Goal: Task Accomplishment & Management: Use online tool/utility

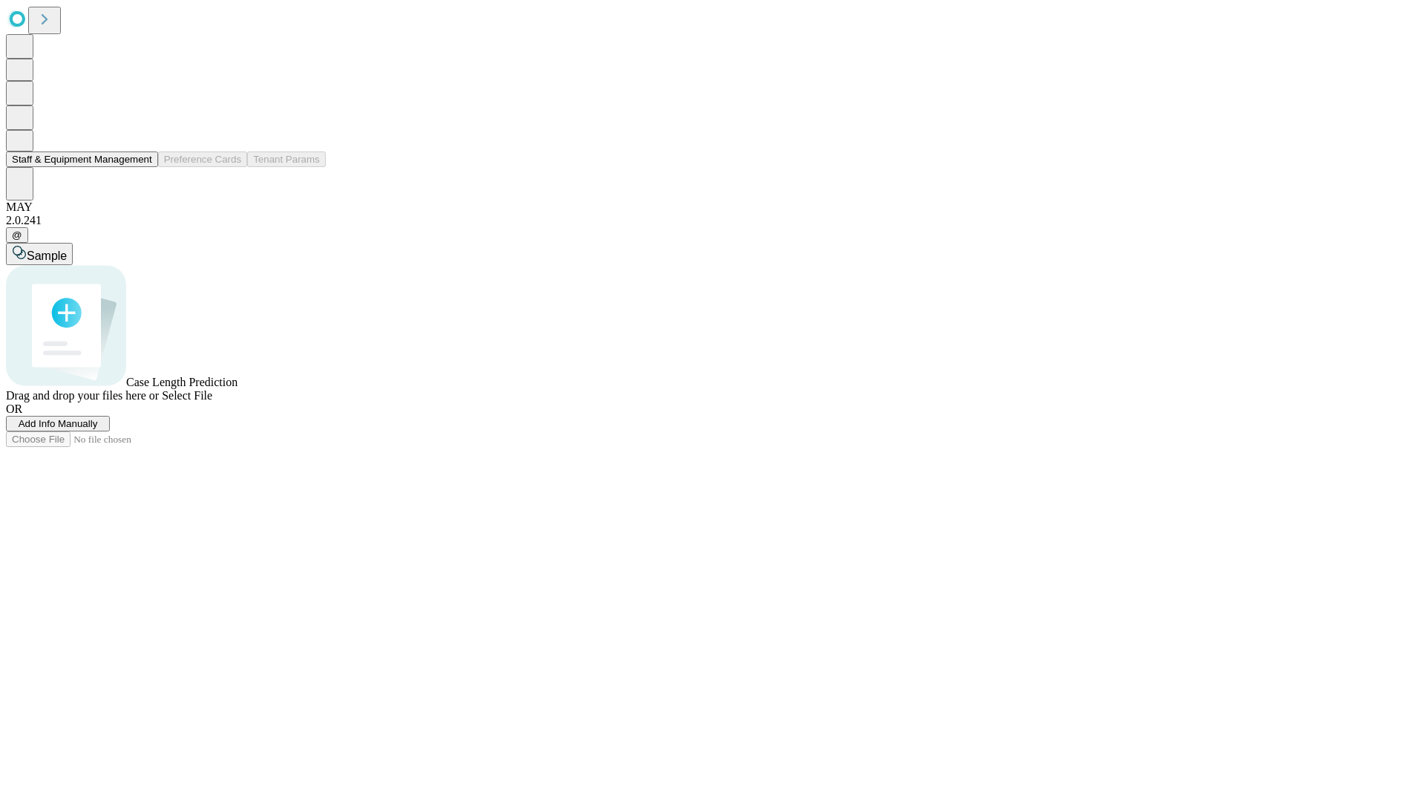
click at [139, 167] on button "Staff & Equipment Management" at bounding box center [82, 159] width 152 height 16
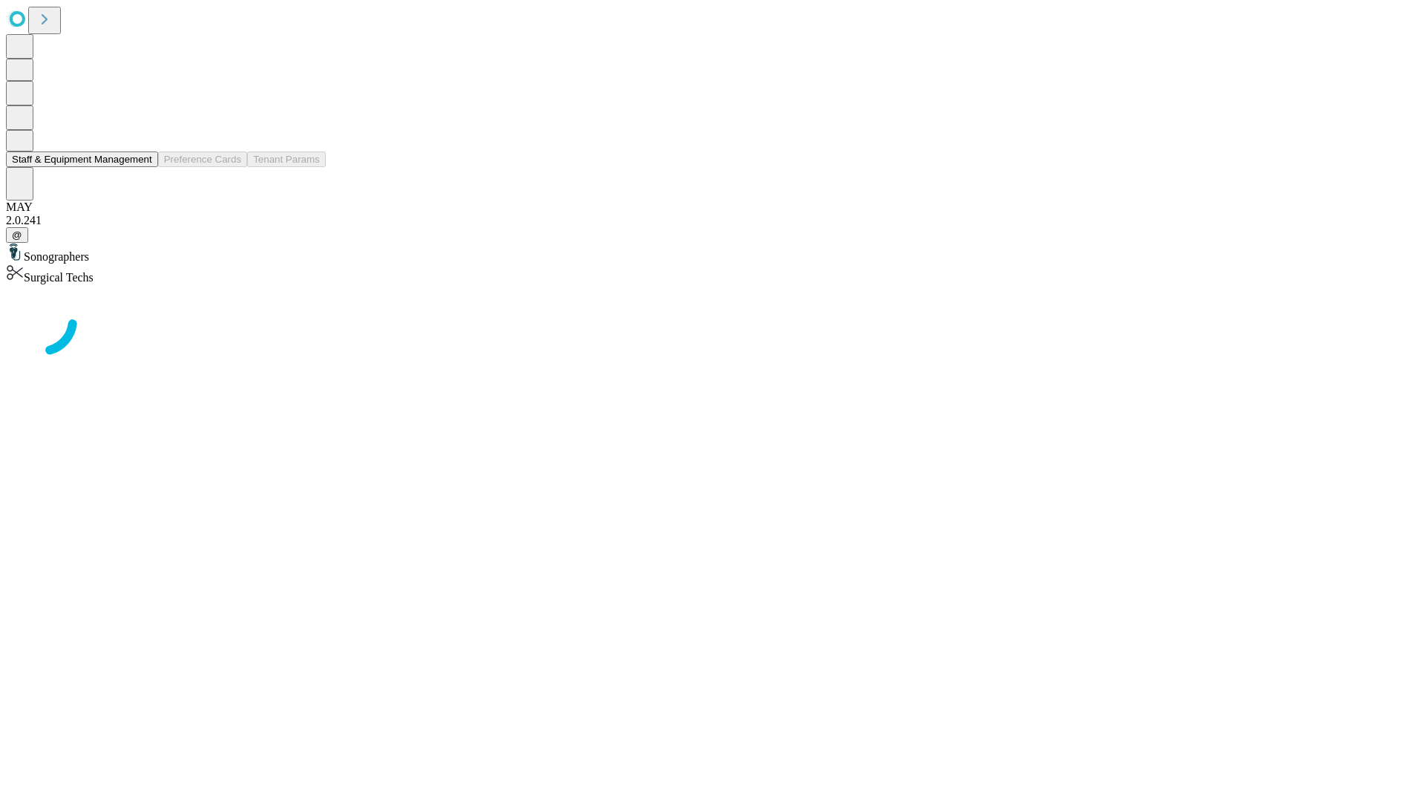
click at [142, 167] on button "Staff & Equipment Management" at bounding box center [82, 159] width 152 height 16
